Goal: Information Seeking & Learning: Learn about a topic

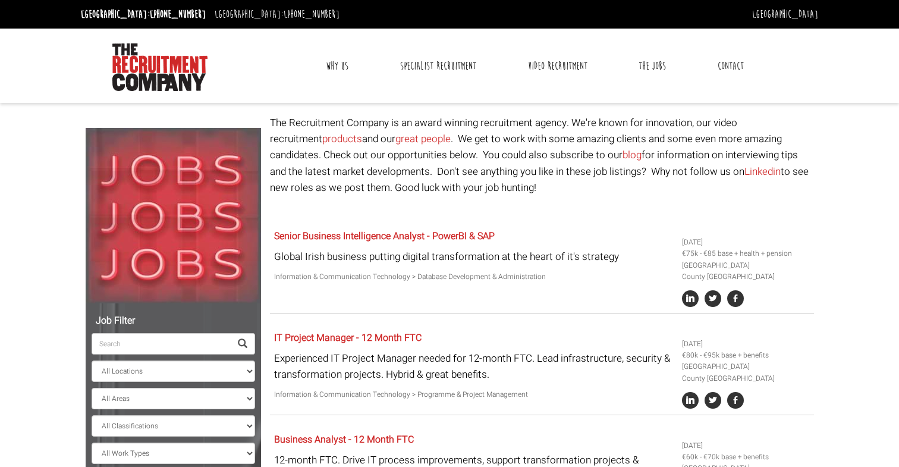
select select "[GEOGRAPHIC_DATA]"
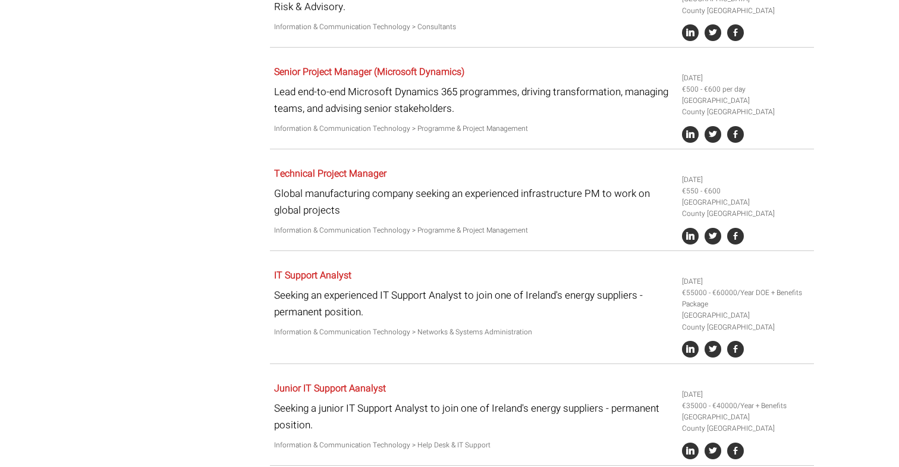
scroll to position [594, 0]
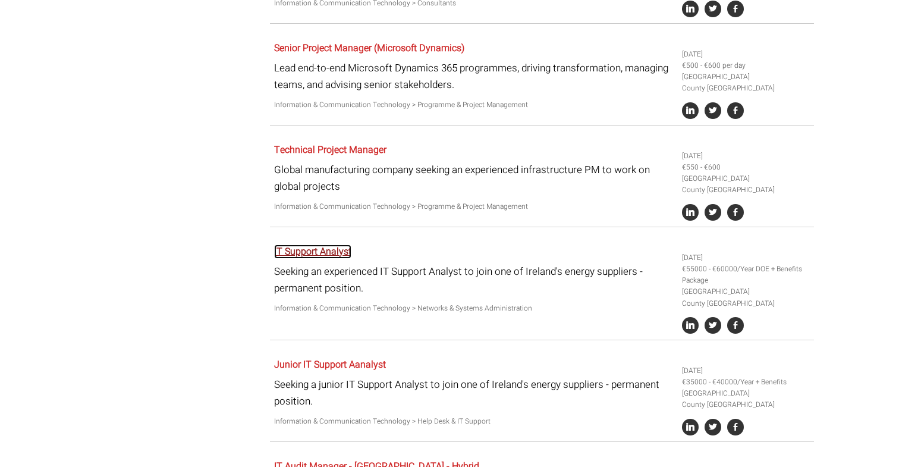
click at [316, 256] on link "IT Support Analyst" at bounding box center [312, 251] width 77 height 14
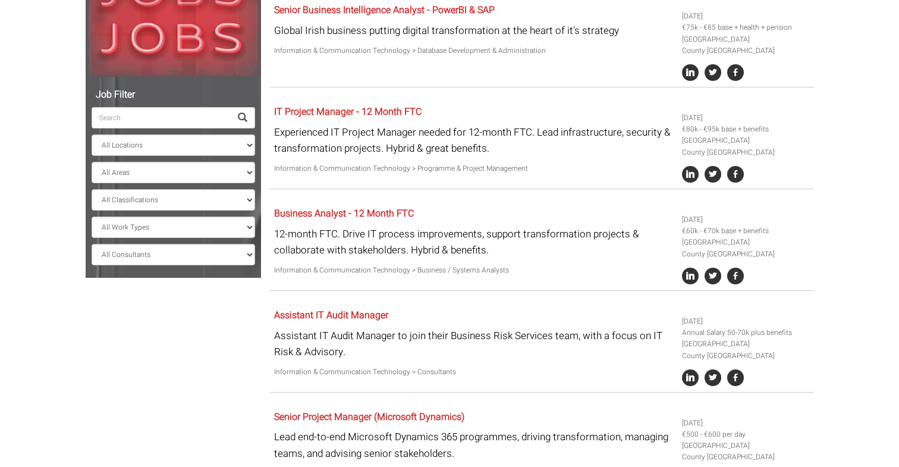
scroll to position [216, 0]
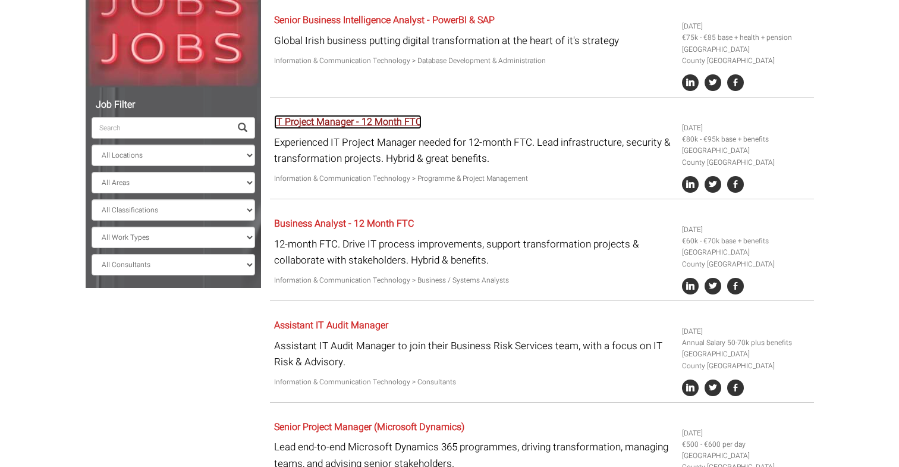
click at [316, 124] on link "IT Project Manager - 12 Month FTC" at bounding box center [347, 122] width 147 height 14
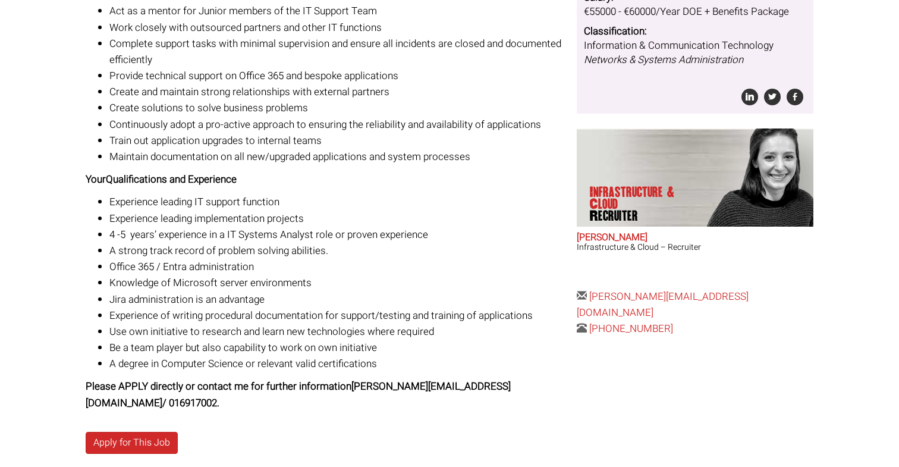
scroll to position [309, 0]
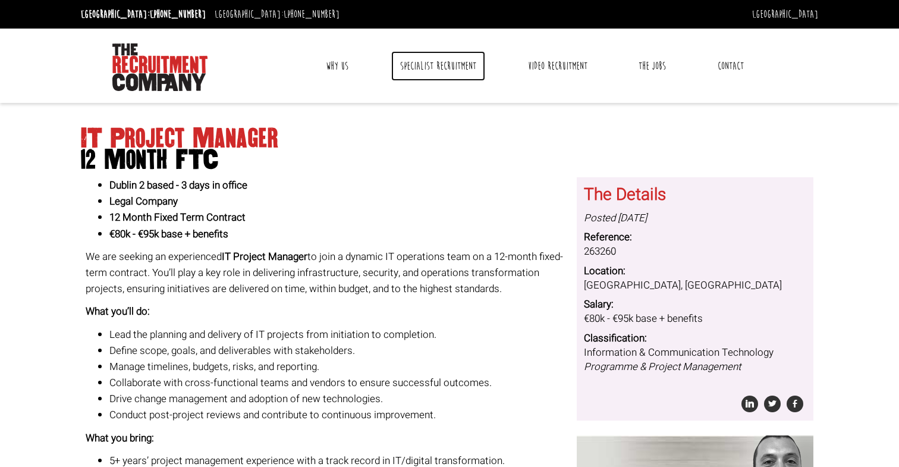
click at [450, 61] on link "Specialist Recruitment" at bounding box center [438, 66] width 94 height 30
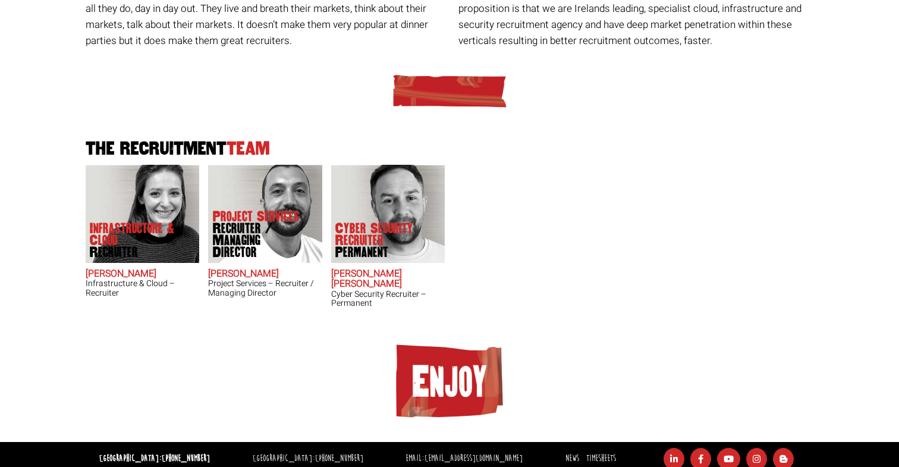
scroll to position [263, 0]
